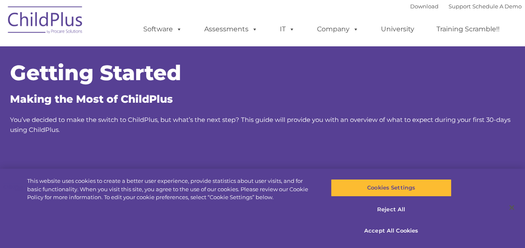
click at [66, 23] on img at bounding box center [45, 21] width 83 height 42
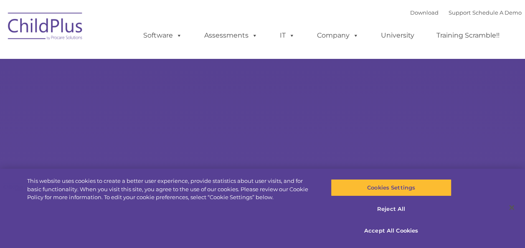
type input ""
select select "MEDIUM"
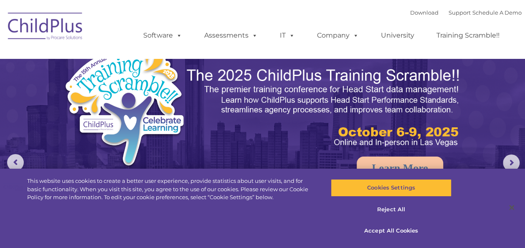
click at [154, 160] on img at bounding box center [151, 126] width 177 height 163
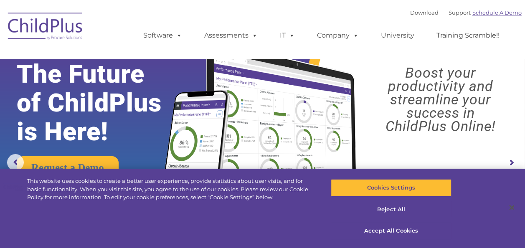
click at [491, 13] on link "Schedule A Demo" at bounding box center [496, 12] width 49 height 7
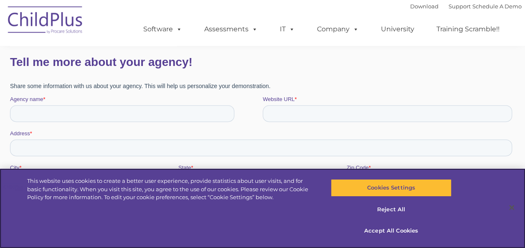
scroll to position [138, 0]
